Goal: Information Seeking & Learning: Learn about a topic

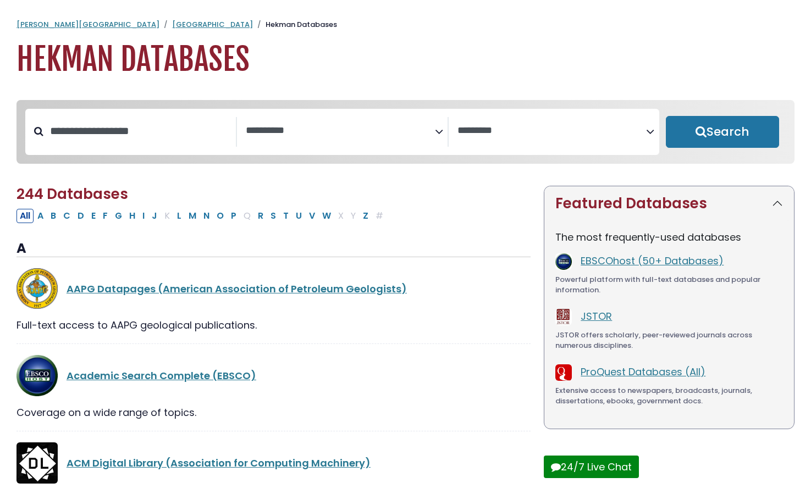
select select "Database Subject Filter"
select select "Database Vendors Filter"
click at [181, 139] on input "Search database by title or keyword" at bounding box center [139, 131] width 193 height 18
type input "**********"
click at [666, 116] on button "Search" at bounding box center [723, 132] width 114 height 32
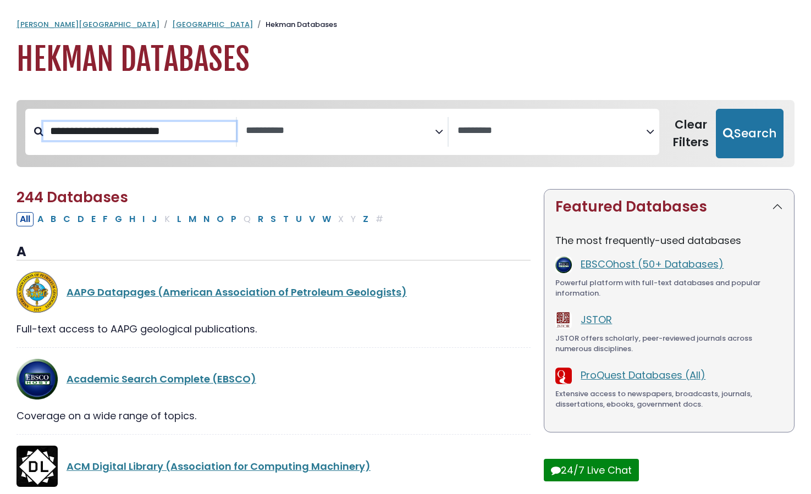
select select "Database Subject Filter"
select select "Database Vendors Filter"
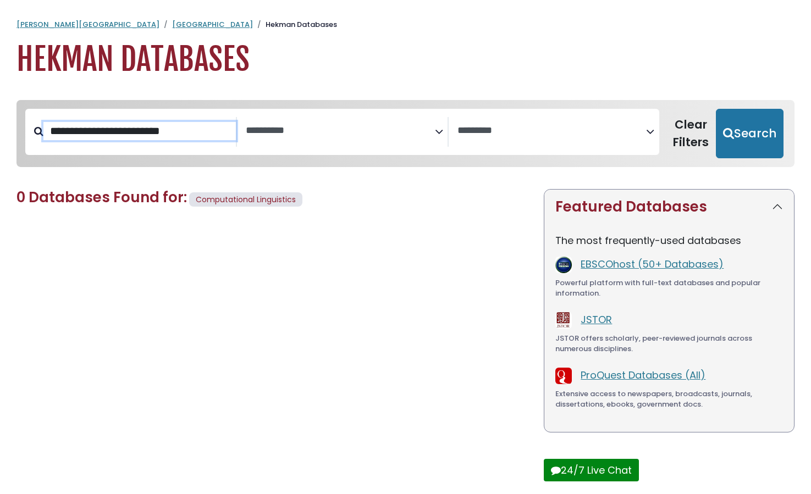
click at [138, 138] on input "**********" at bounding box center [139, 131] width 193 height 18
click at [716, 109] on button "Search" at bounding box center [750, 134] width 68 height 50
select select "Database Subject Filter"
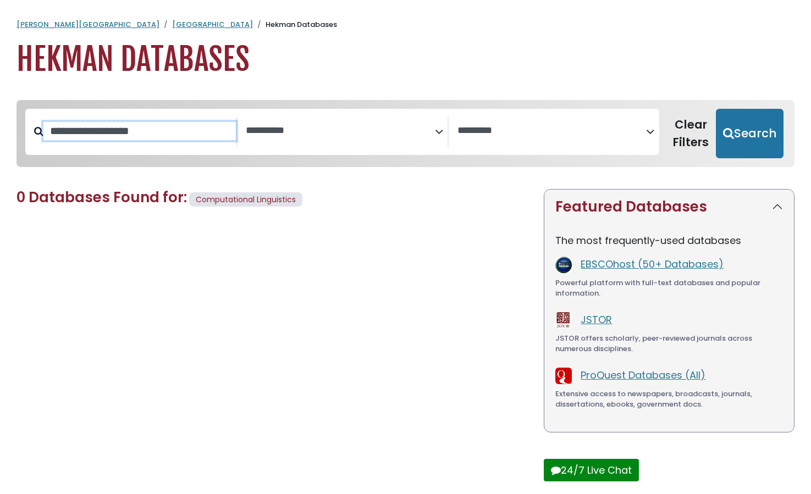
select select "Database Vendors Filter"
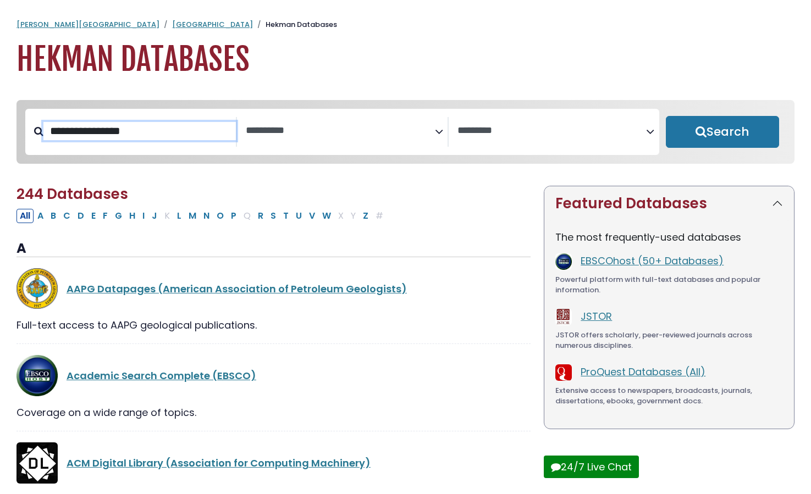
type input "**********"
click at [666, 116] on button "Search" at bounding box center [723, 132] width 114 height 32
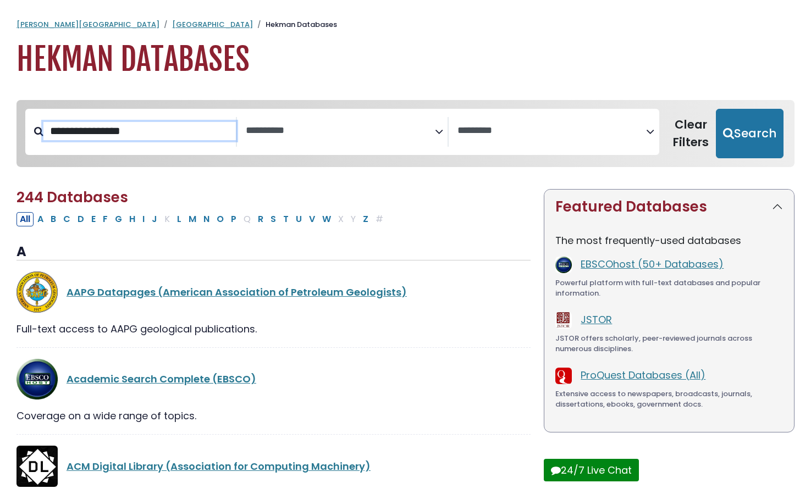
select select "Database Subject Filter"
select select "Database Vendors Filter"
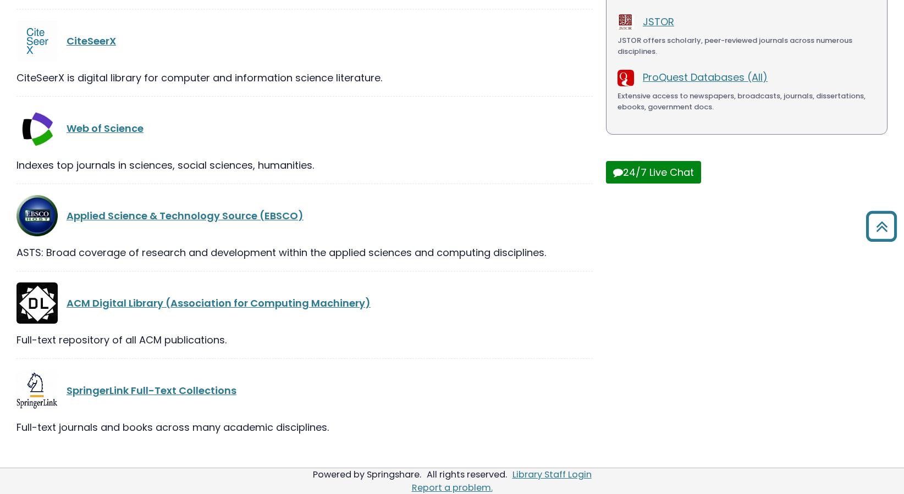
scroll to position [290, 0]
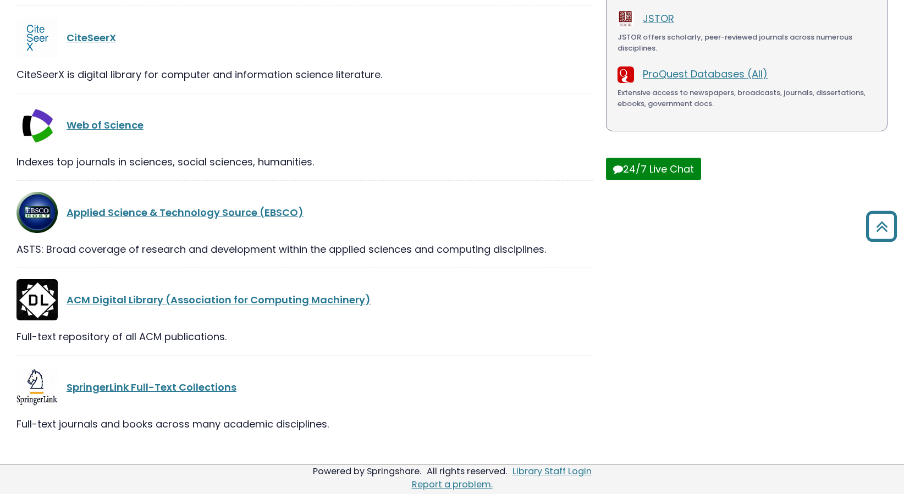
click at [170, 450] on div "6 Databases Found for: Computer Science Edit Filters Clear Filters/Browse All D…" at bounding box center [305, 179] width 590 height 560
click at [171, 179] on div "Web of Science Indexes top journals in sciences, social sciences, humanities. V…" at bounding box center [305, 143] width 576 height 76
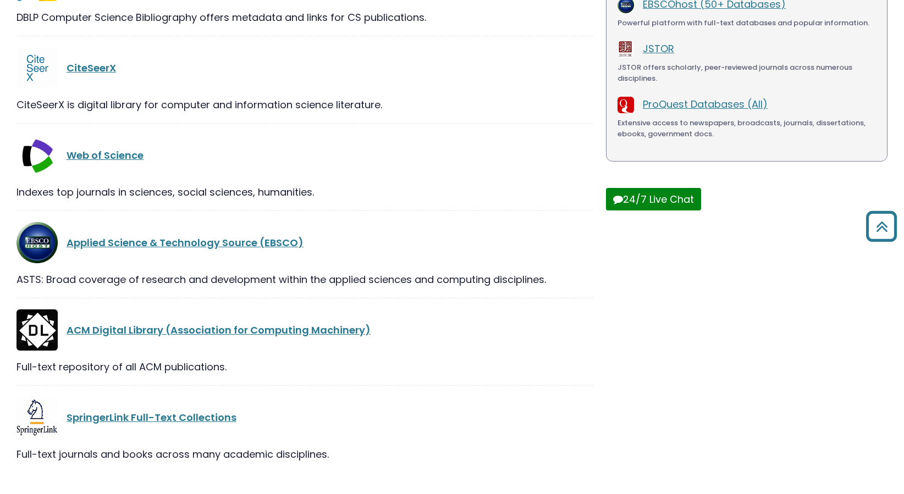
scroll to position [259, 0]
